Goal: Information Seeking & Learning: Check status

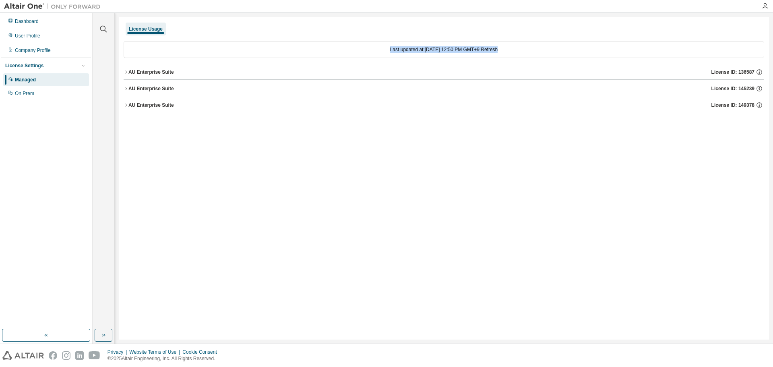
click at [161, 72] on div "AU Enterprise Suite" at bounding box center [150, 72] width 45 height 6
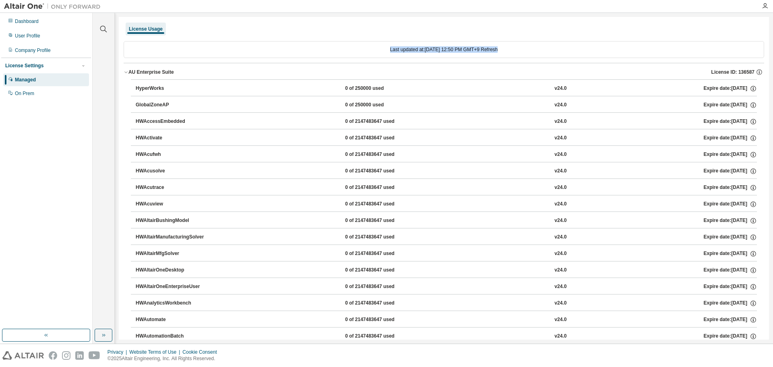
click at [159, 69] on div "AU Enterprise Suite" at bounding box center [150, 72] width 45 height 6
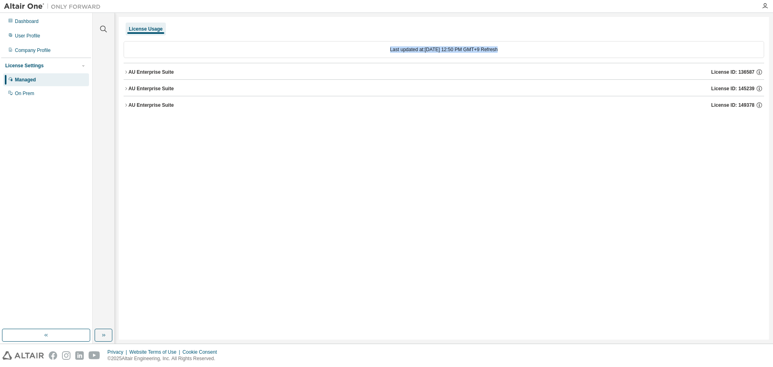
click at [163, 109] on button "AU Enterprise Suite License ID: 149378" at bounding box center [444, 105] width 640 height 18
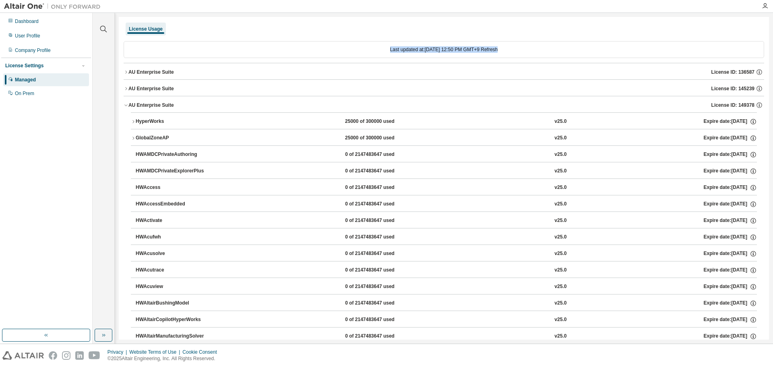
click at [159, 91] on div "AU Enterprise Suite" at bounding box center [150, 88] width 45 height 6
click at [157, 72] on div "AU Enterprise Suite" at bounding box center [150, 72] width 45 height 6
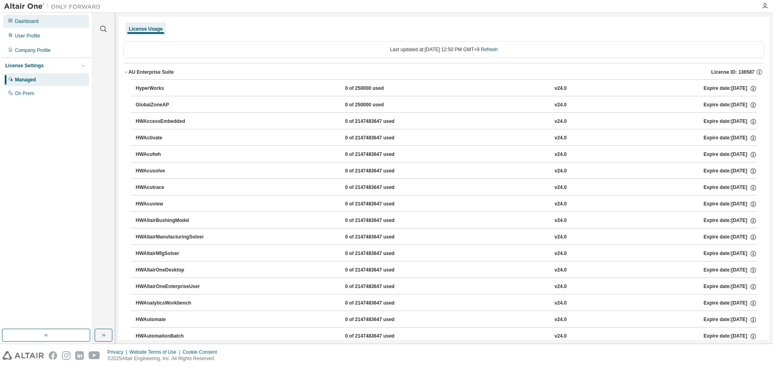
click at [30, 25] on div "Dashboard" at bounding box center [46, 21] width 86 height 13
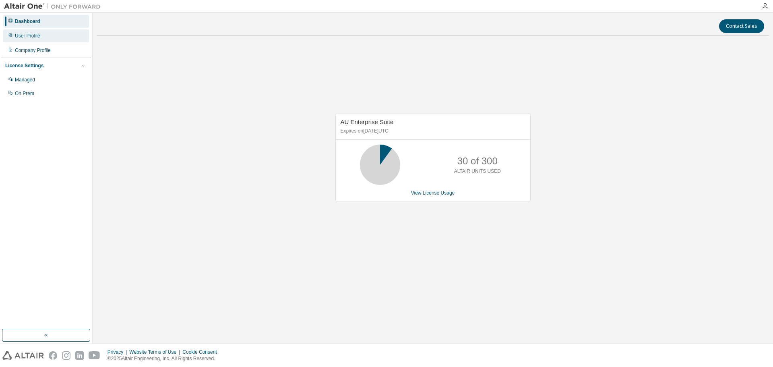
click at [33, 34] on div "User Profile" at bounding box center [27, 36] width 25 height 6
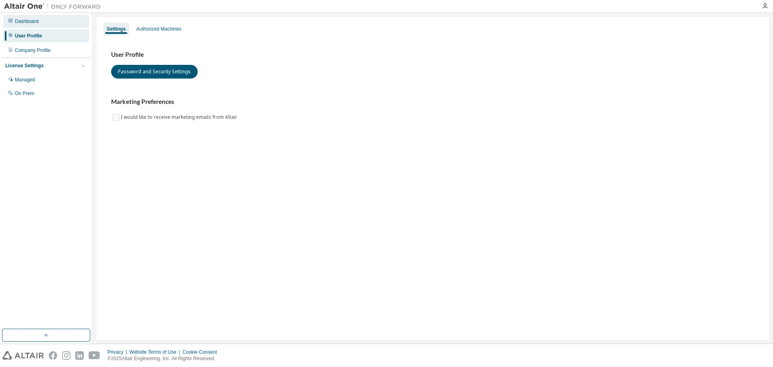
click at [34, 20] on div "Dashboard" at bounding box center [27, 21] width 24 height 6
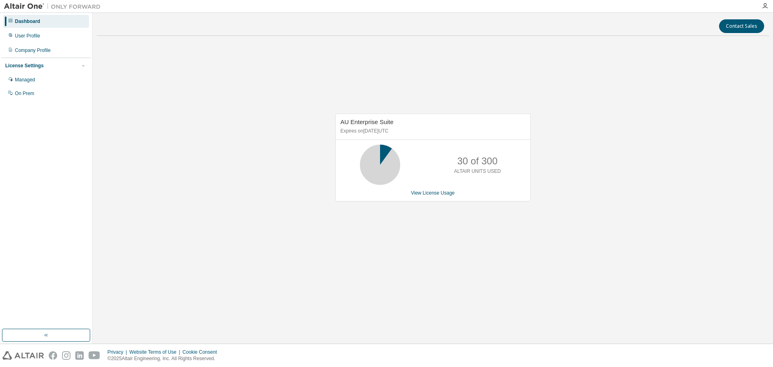
click at [23, 28] on div "Dashboard User Profile Company Profile License Settings Managed On Prem" at bounding box center [46, 57] width 90 height 87
click at [29, 20] on div "Dashboard" at bounding box center [27, 21] width 25 height 6
click at [38, 40] on div "User Profile" at bounding box center [46, 35] width 86 height 13
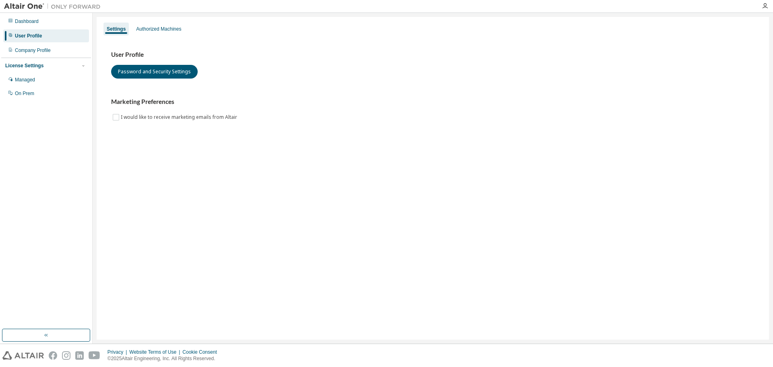
click at [40, 59] on div "License Settings Managed On Prem" at bounding box center [46, 79] width 90 height 43
click at [41, 53] on div "Company Profile" at bounding box center [46, 50] width 86 height 13
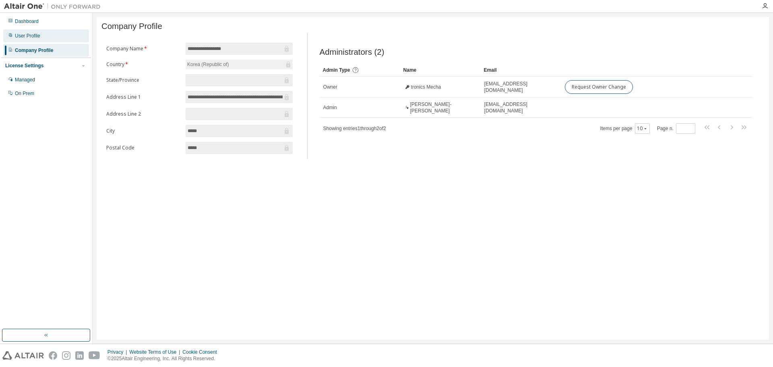
click at [34, 36] on div "User Profile" at bounding box center [27, 36] width 25 height 6
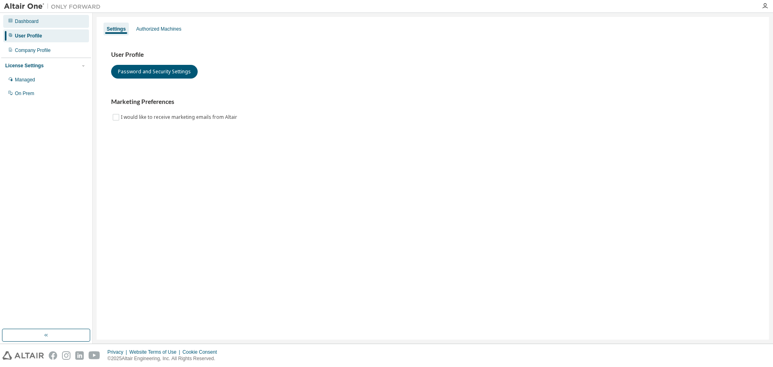
click at [37, 24] on div "Dashboard" at bounding box center [27, 21] width 24 height 6
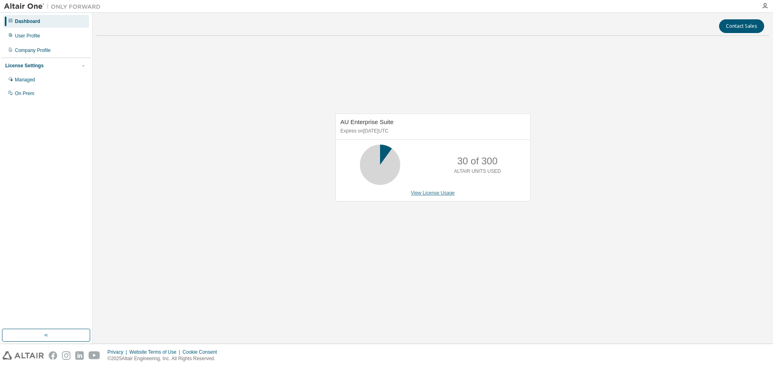
click at [433, 191] on link "View License Usage" at bounding box center [433, 193] width 44 height 6
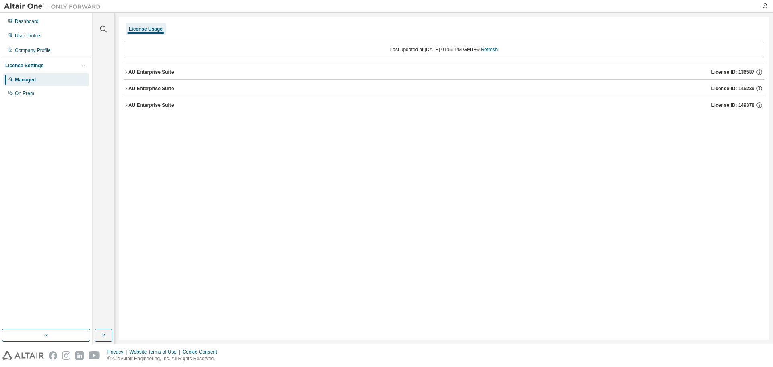
click at [744, 72] on span "License ID: 136587" at bounding box center [732, 72] width 43 height 6
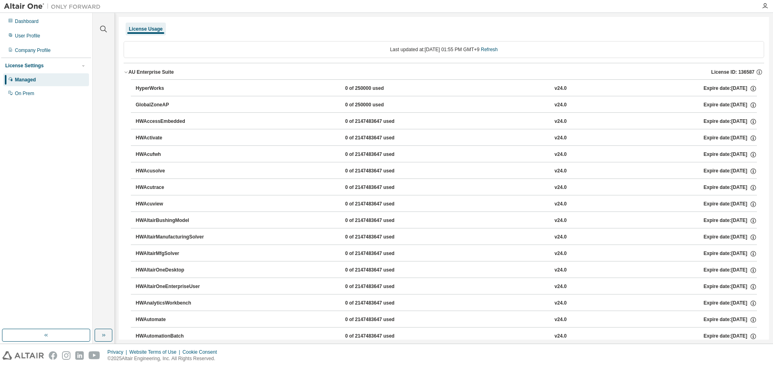
click at [717, 73] on span "License ID: 136587" at bounding box center [732, 72] width 43 height 6
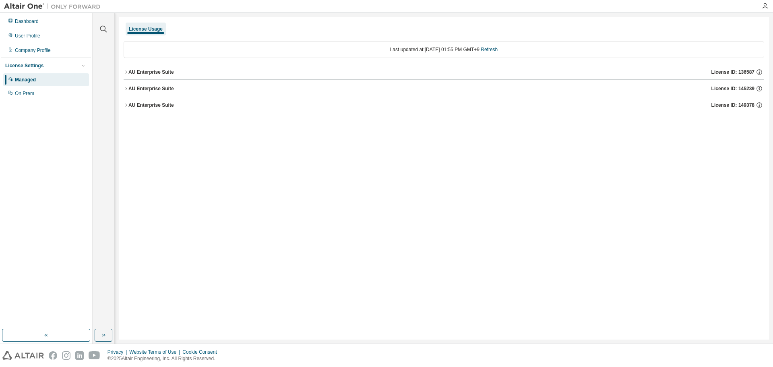
click at [723, 107] on span "License ID: 149378" at bounding box center [732, 105] width 43 height 6
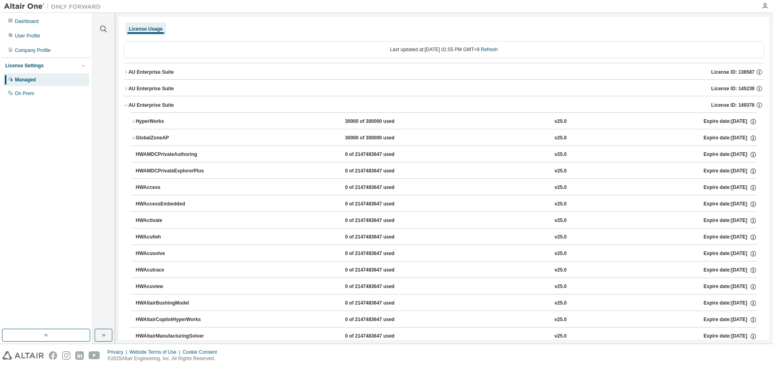
click at [723, 107] on span "License ID: 149378" at bounding box center [732, 105] width 43 height 6
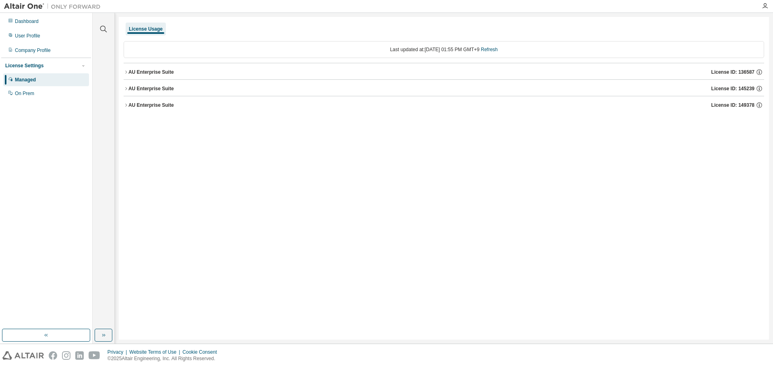
click at [723, 93] on button "AU Enterprise Suite License ID: 145239" at bounding box center [444, 89] width 640 height 18
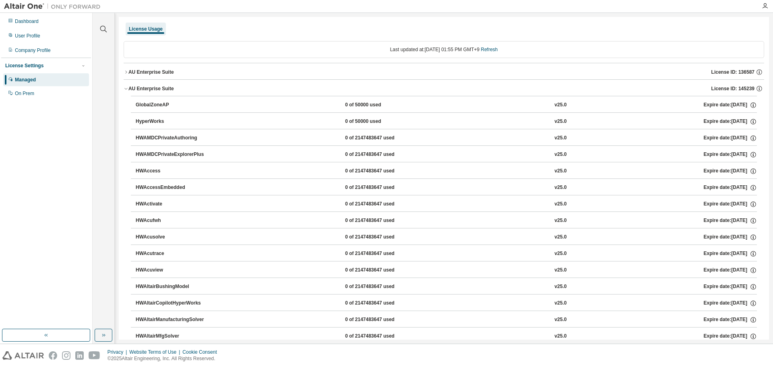
click at [723, 91] on span "License ID: 145239" at bounding box center [732, 88] width 43 height 6
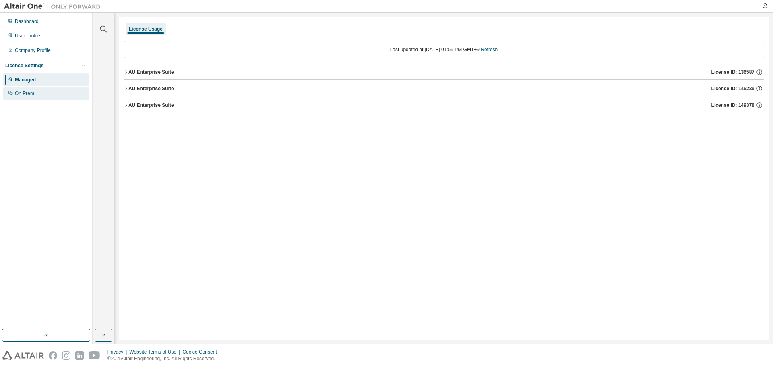
click at [57, 98] on div "On Prem" at bounding box center [46, 93] width 86 height 13
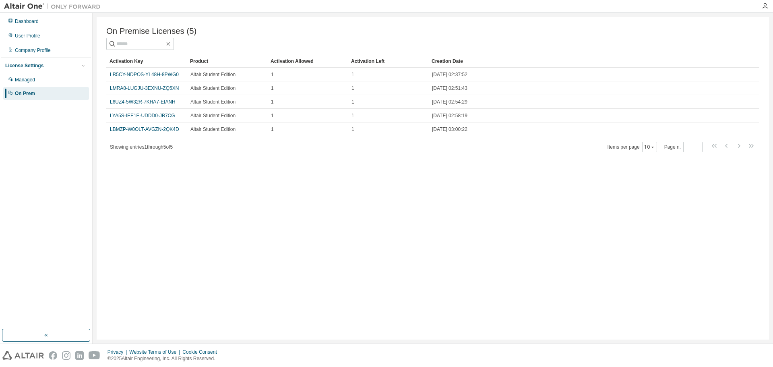
click at [46, 87] on div "Managed On Prem" at bounding box center [46, 86] width 90 height 27
click at [40, 84] on div "Managed" at bounding box center [46, 79] width 86 height 13
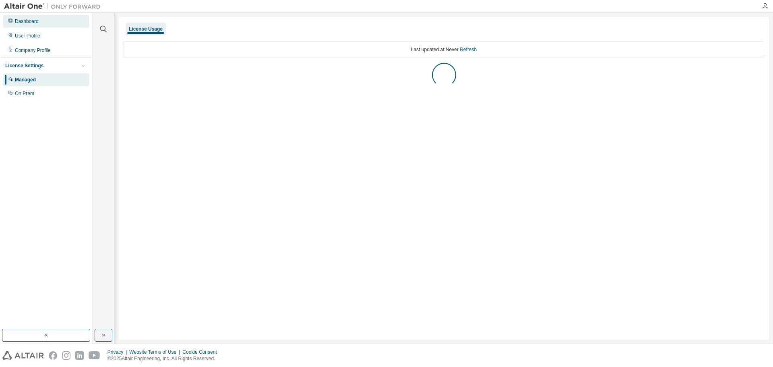
click at [41, 23] on div "Dashboard" at bounding box center [46, 21] width 86 height 13
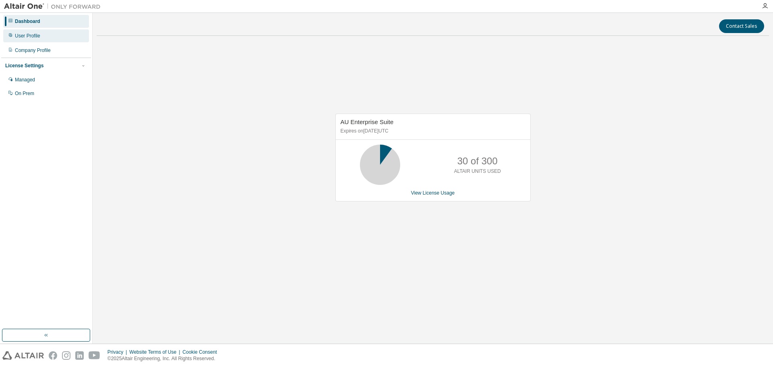
click at [39, 33] on div "User Profile" at bounding box center [27, 36] width 25 height 6
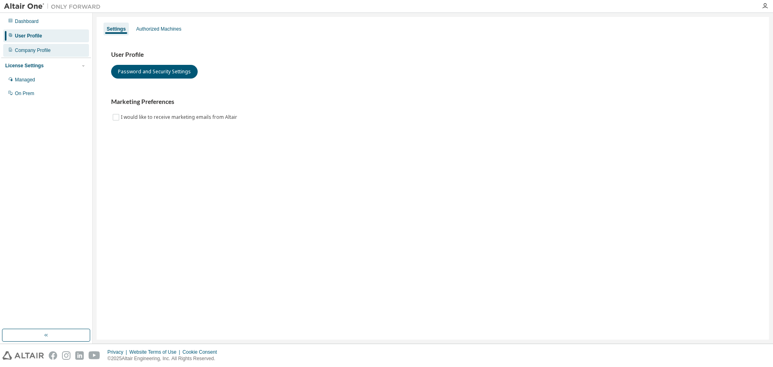
click at [39, 47] on div "Company Profile" at bounding box center [33, 50] width 36 height 6
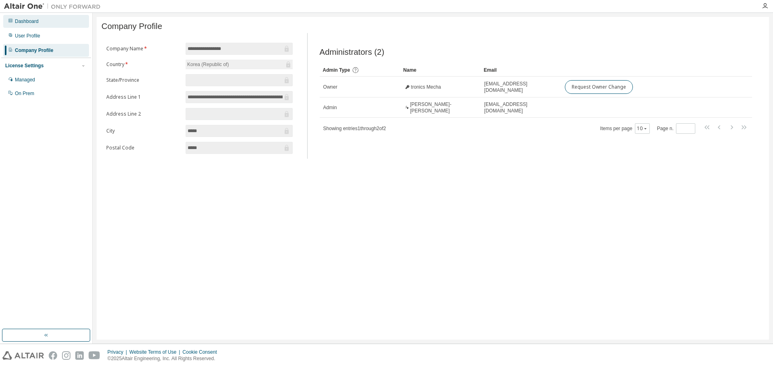
click at [36, 22] on div "Dashboard" at bounding box center [27, 21] width 24 height 6
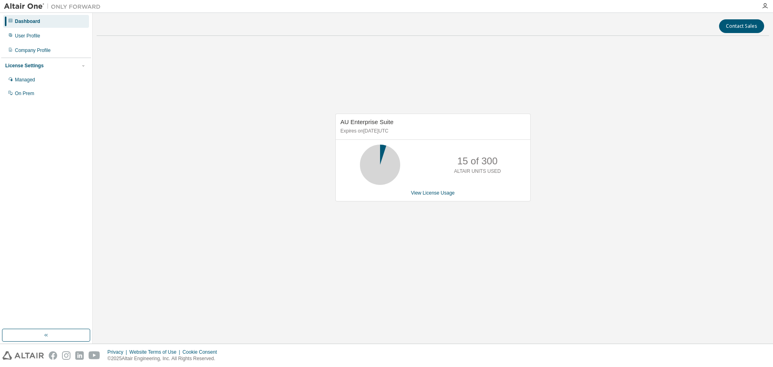
drag, startPoint x: 342, startPoint y: 132, endPoint x: 406, endPoint y: 131, distance: 64.4
click at [406, 131] on p "Expires on [DATE] UTC" at bounding box center [431, 131] width 183 height 7
click at [396, 151] on icon at bounding box center [380, 164] width 48 height 40
